Goal: Transaction & Acquisition: Purchase product/service

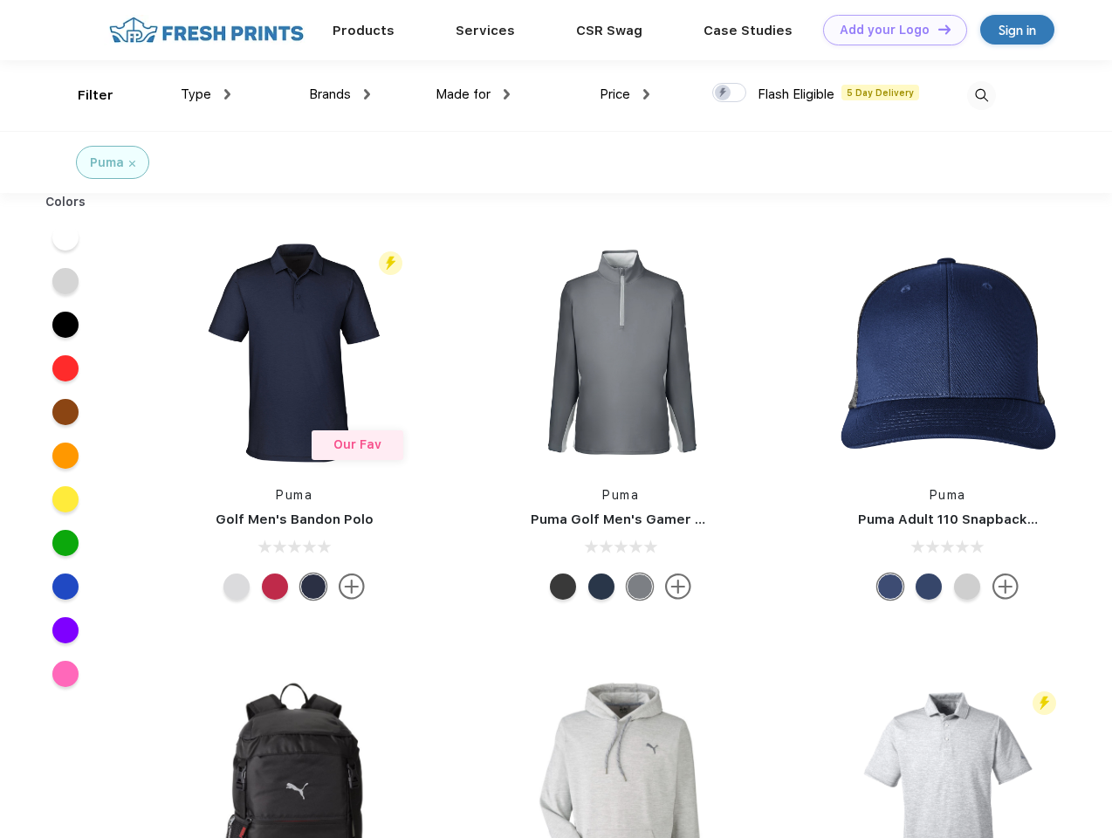
scroll to position [1, 0]
click at [889, 30] on link "Add your Logo Design Tool" at bounding box center [895, 30] width 144 height 31
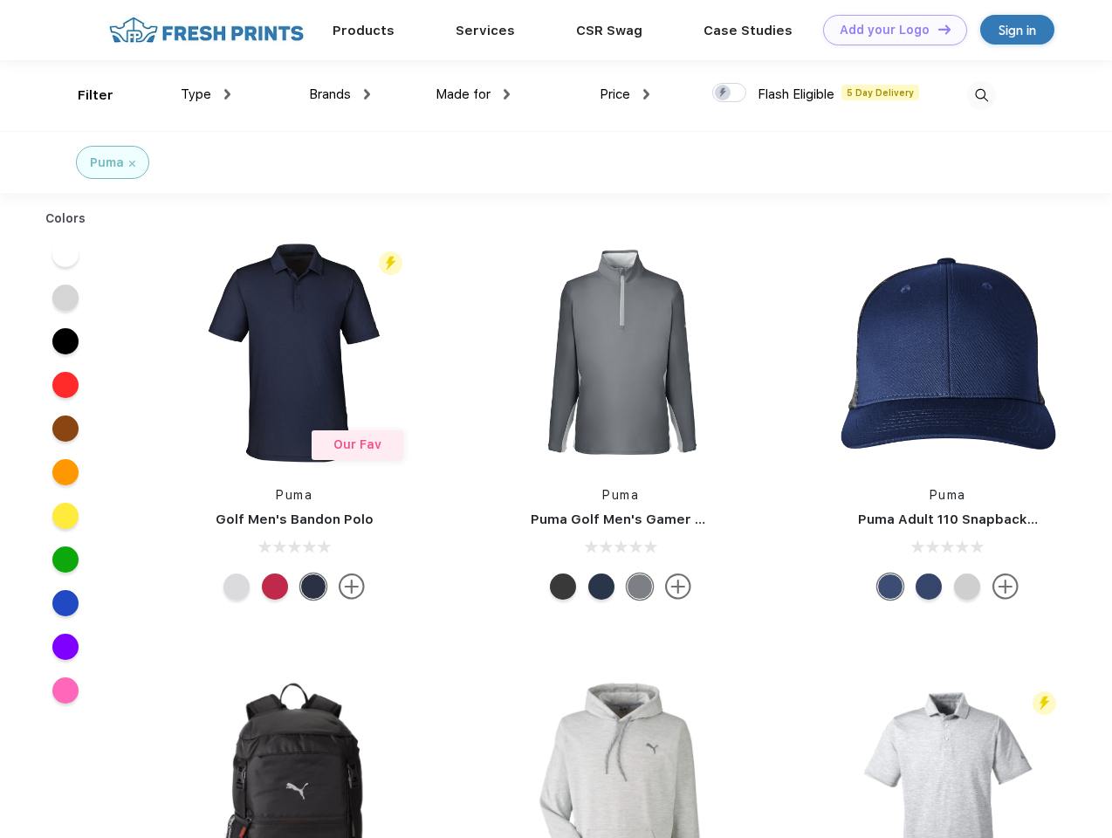
click at [0, 0] on div "Design Tool" at bounding box center [0, 0] width 0 height 0
click at [937, 29] on link "Add your Logo Design Tool" at bounding box center [895, 30] width 144 height 31
click at [84, 95] on div "Filter" at bounding box center [96, 96] width 36 height 20
click at [206, 94] on span "Type" at bounding box center [196, 94] width 31 height 16
click at [340, 94] on span "Brands" at bounding box center [330, 94] width 42 height 16
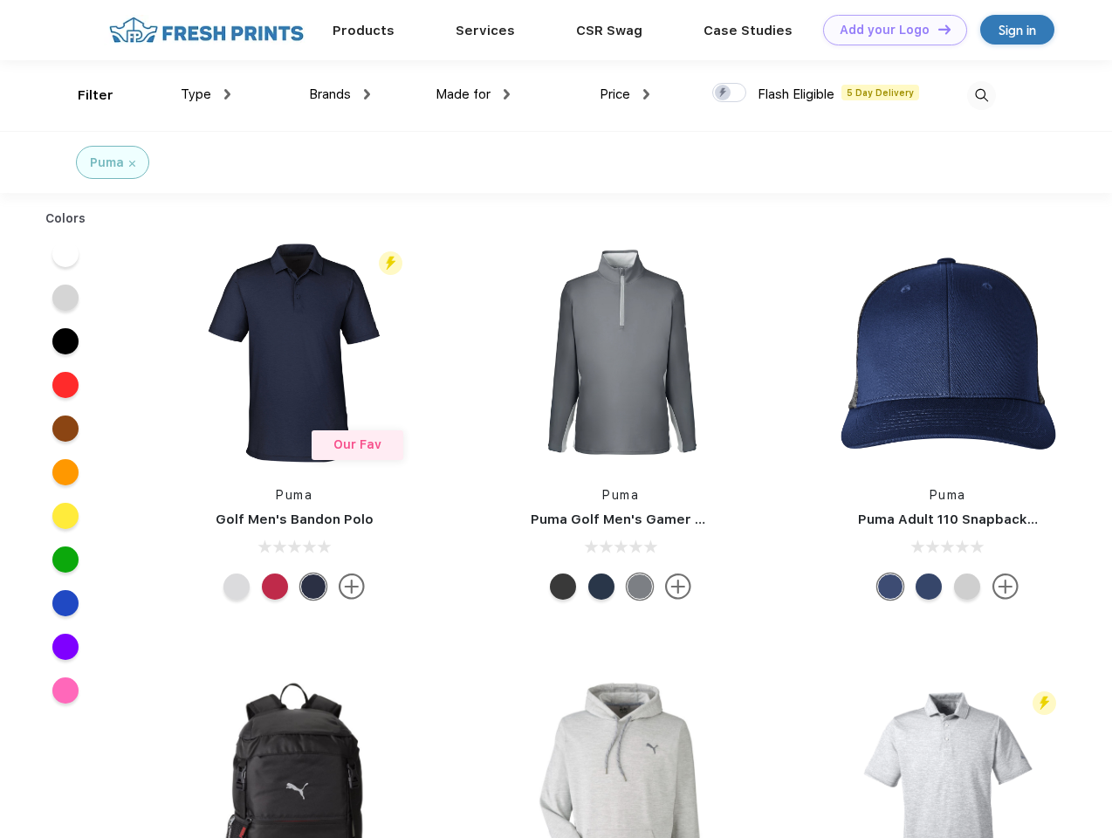
click at [473, 94] on span "Made for" at bounding box center [463, 94] width 55 height 16
click at [625, 94] on span "Price" at bounding box center [615, 94] width 31 height 16
click at [730, 93] on div at bounding box center [729, 92] width 34 height 19
click at [724, 93] on input "checkbox" at bounding box center [717, 87] width 11 height 11
click at [981, 95] on img at bounding box center [981, 95] width 29 height 29
